Goal: Task Accomplishment & Management: Use online tool/utility

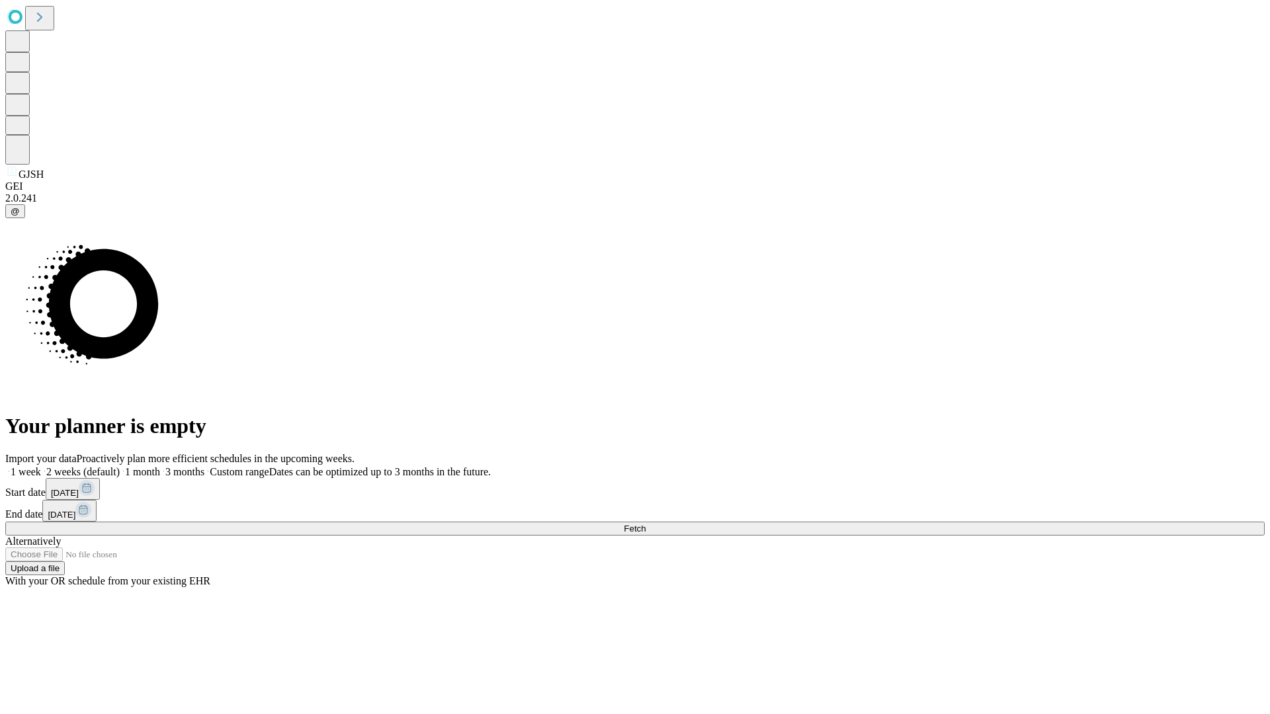
click at [646, 524] on span "Fetch" at bounding box center [635, 529] width 22 height 10
